Goal: Entertainment & Leisure: Consume media (video, audio)

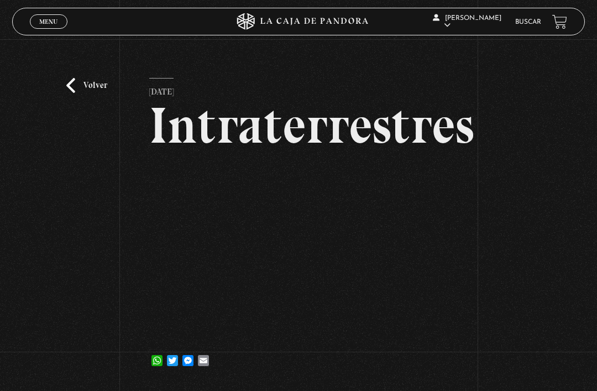
click at [86, 91] on link "Volver" at bounding box center [86, 85] width 41 height 15
click at [78, 90] on link "Volver" at bounding box center [86, 85] width 41 height 15
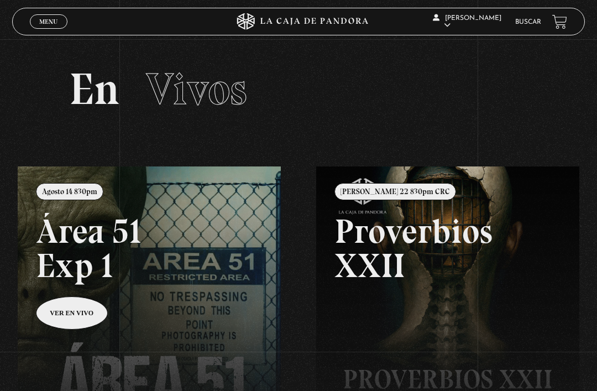
click at [50, 16] on link "Menu Cerrar" at bounding box center [49, 21] width 38 height 14
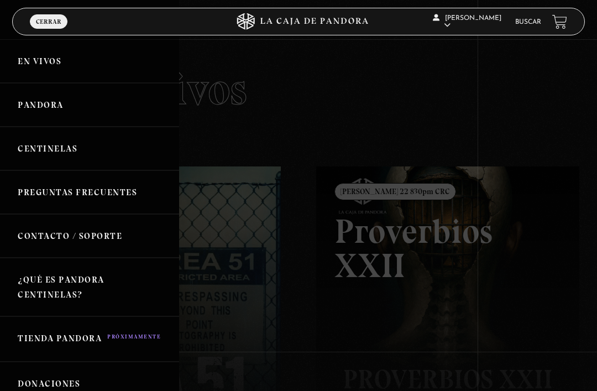
click at [77, 109] on link "Pandora" at bounding box center [89, 105] width 179 height 44
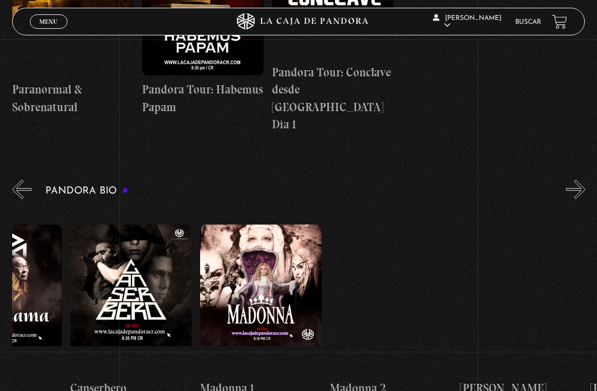
scroll to position [0, 593]
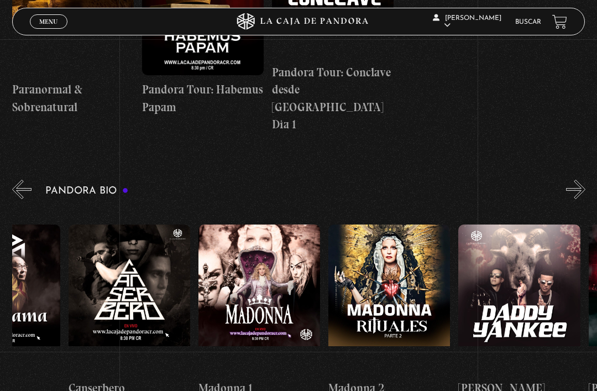
click at [420, 252] on figure at bounding box center [389, 298] width 122 height 149
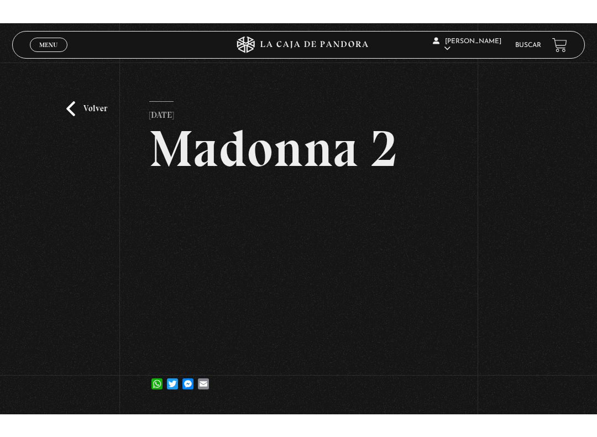
scroll to position [11, 0]
